Goal: Navigation & Orientation: Understand site structure

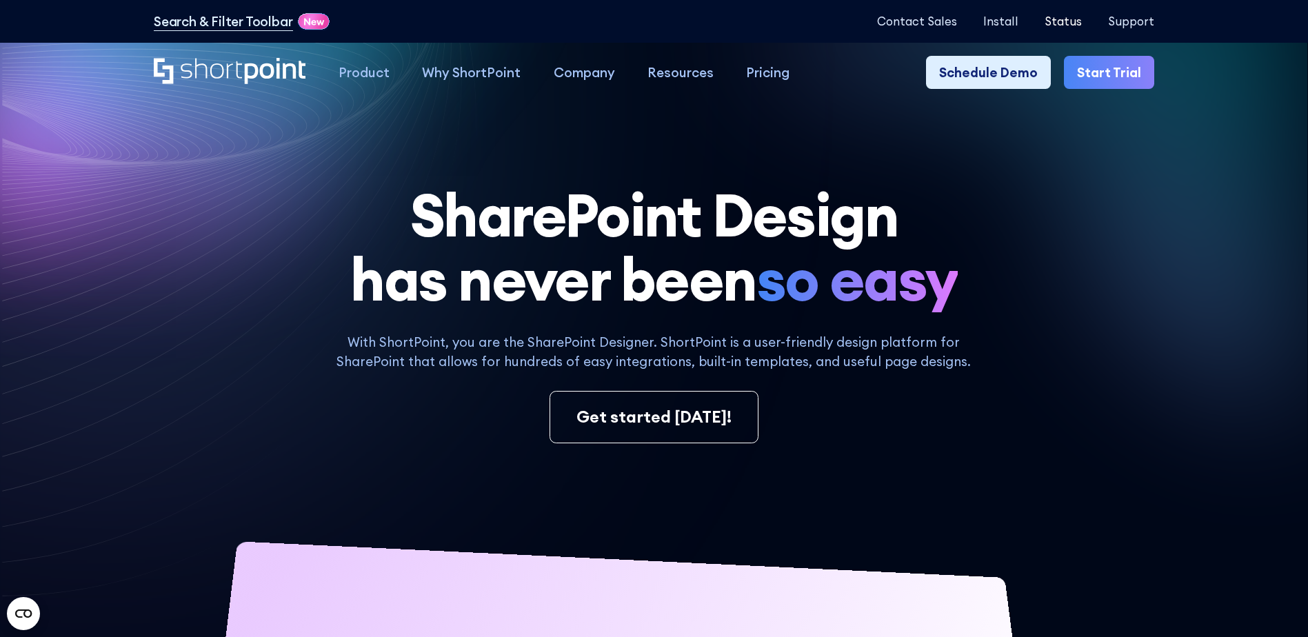
click at [1079, 21] on p "Status" at bounding box center [1062, 20] width 37 height 13
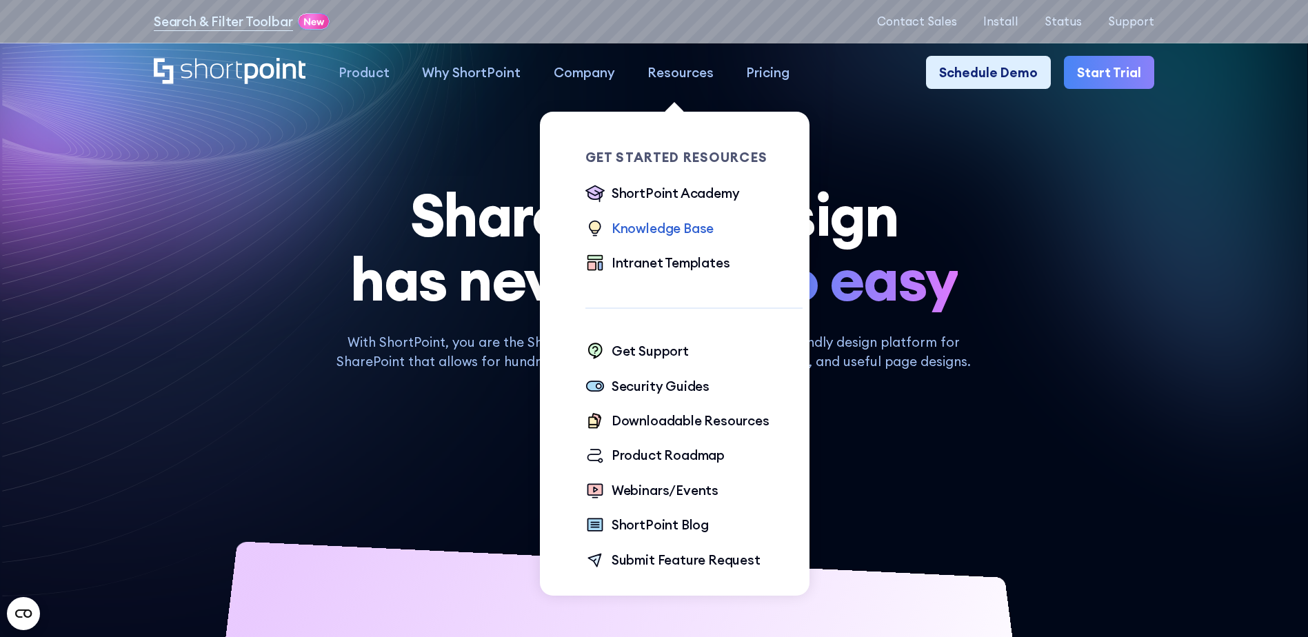
click at [671, 226] on div "Knowledge Base" at bounding box center [662, 228] width 102 height 19
click at [668, 270] on div "Intranet Templates" at bounding box center [670, 262] width 119 height 19
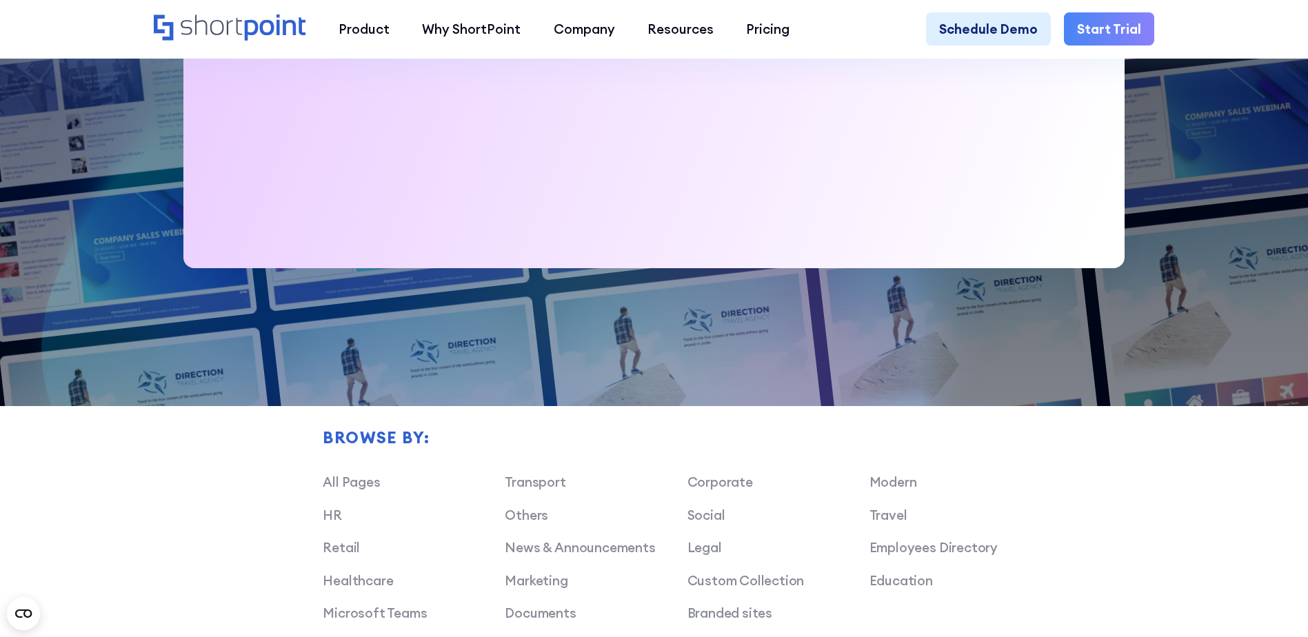
scroll to position [827, 0]
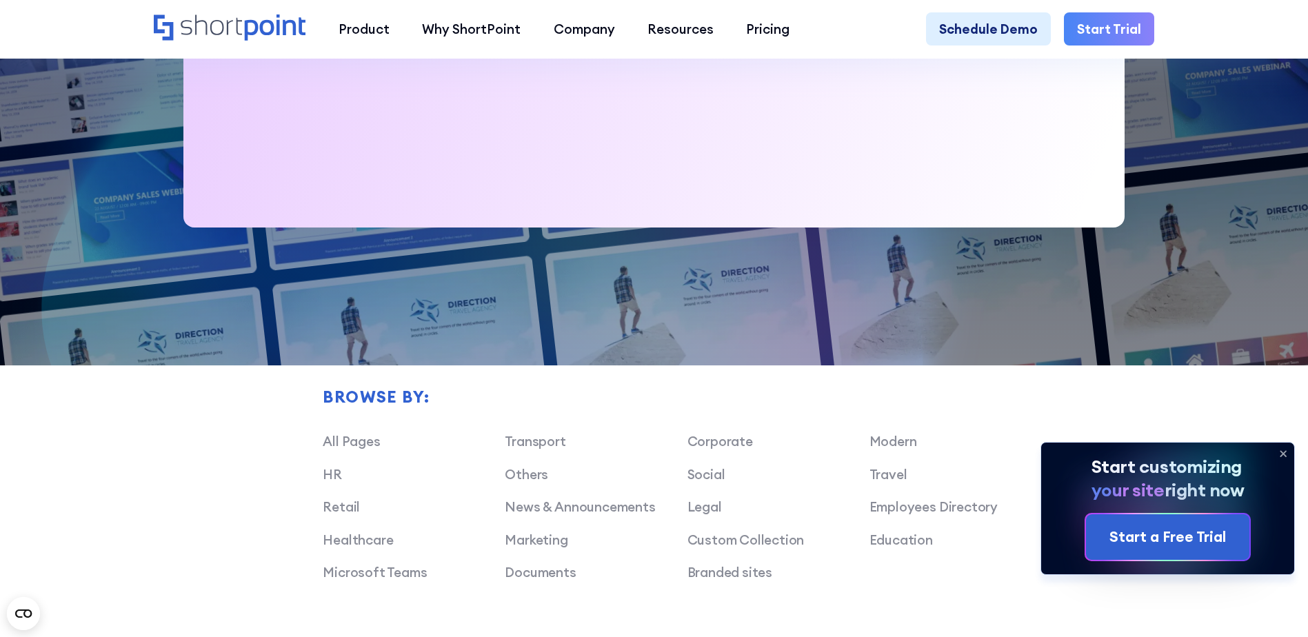
click at [1282, 459] on icon at bounding box center [1283, 454] width 22 height 22
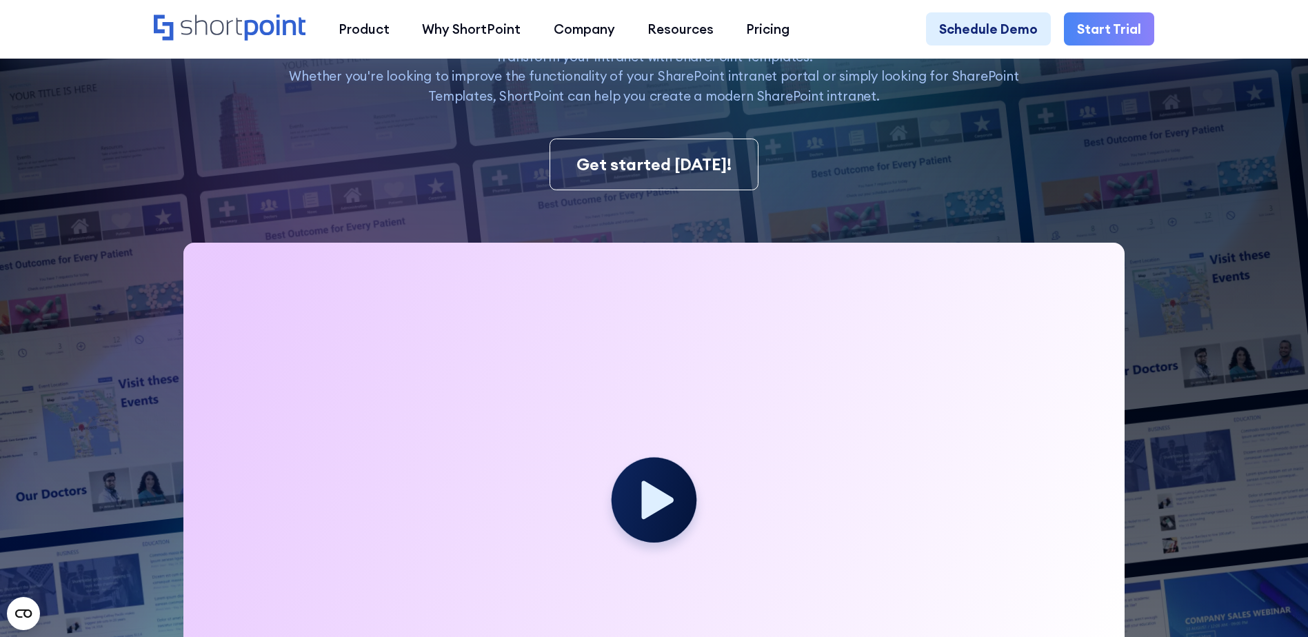
scroll to position [0, 0]
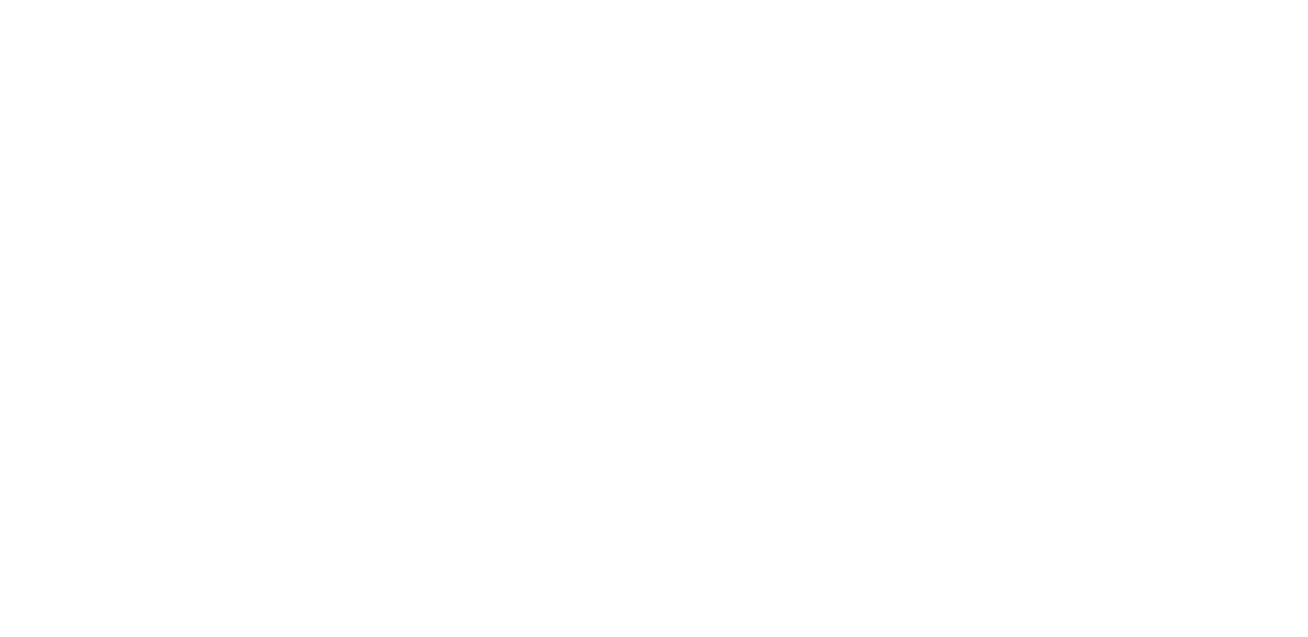
scroll to position [6, 0]
